Goal: Information Seeking & Learning: Learn about a topic

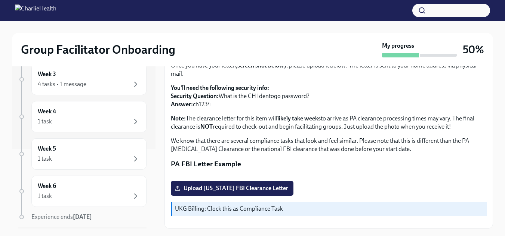
scroll to position [181, 0]
click at [61, 159] on div "1 task" at bounding box center [89, 159] width 102 height 9
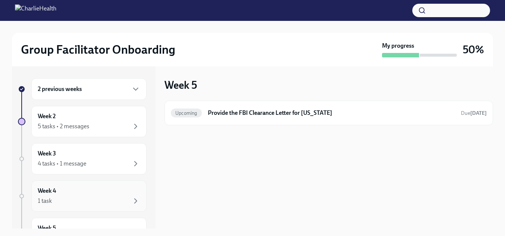
click at [59, 197] on div "1 task" at bounding box center [89, 201] width 102 height 9
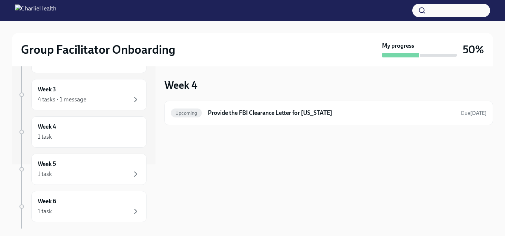
scroll to position [73, 0]
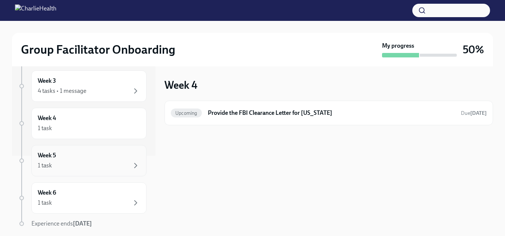
click at [92, 162] on div "1 task" at bounding box center [89, 165] width 102 height 9
click at [72, 190] on div "Week 6 1 task" at bounding box center [89, 198] width 102 height 19
click at [84, 130] on div "1 task" at bounding box center [89, 128] width 102 height 9
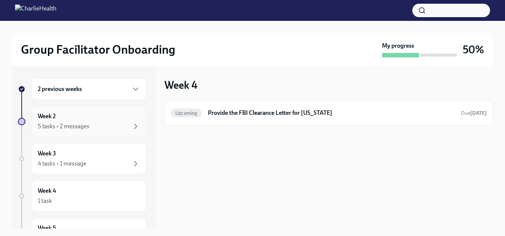
click at [94, 125] on div "5 tasks • 2 messages" at bounding box center [89, 126] width 102 height 9
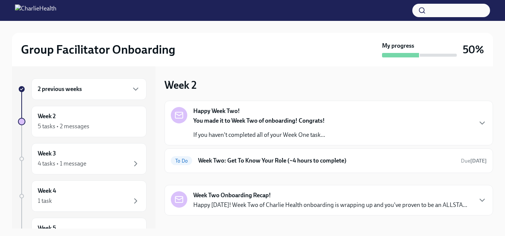
scroll to position [10, 0]
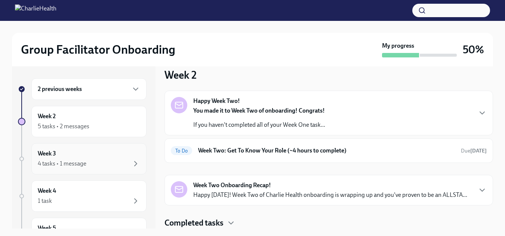
click at [77, 164] on div "4 tasks • 1 message" at bounding box center [62, 164] width 49 height 8
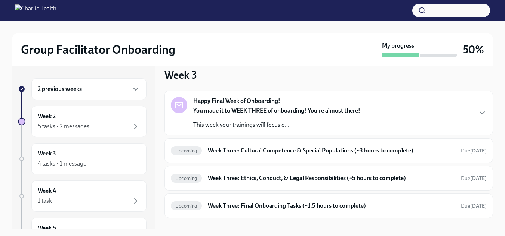
click at [266, 121] on p "This week your trainings will focus o..." at bounding box center [276, 125] width 167 height 8
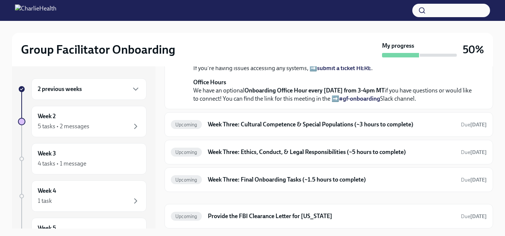
scroll to position [317, 0]
click at [334, 129] on h6 "Week Three: Cultural Competence & Special Populations (~3 hours to complete)" at bounding box center [331, 125] width 247 height 8
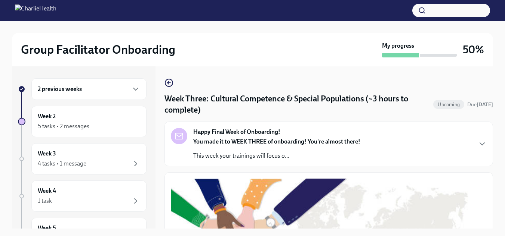
scroll to position [620, 0]
